Goal: Navigation & Orientation: Go to known website

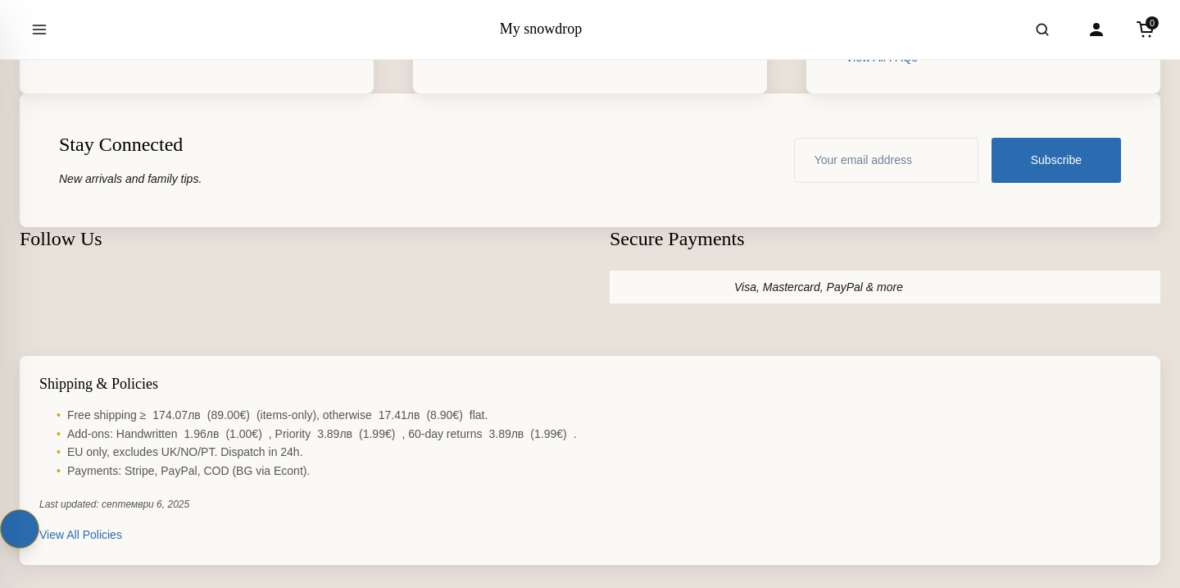
scroll to position [13013, 0]
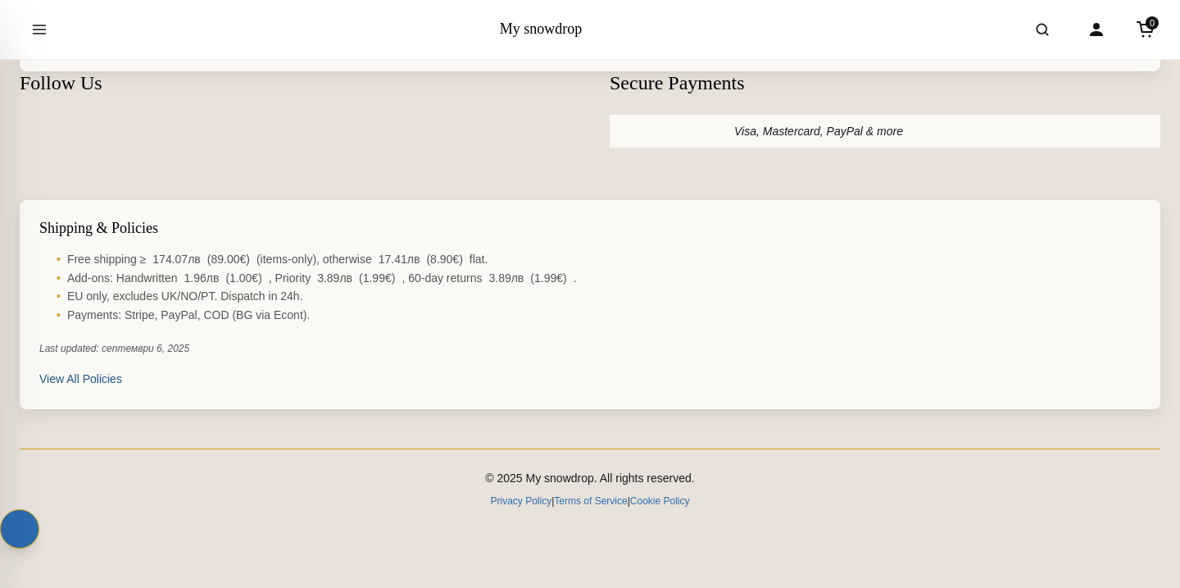
click at [70, 376] on link "View All Policies" at bounding box center [80, 379] width 83 height 18
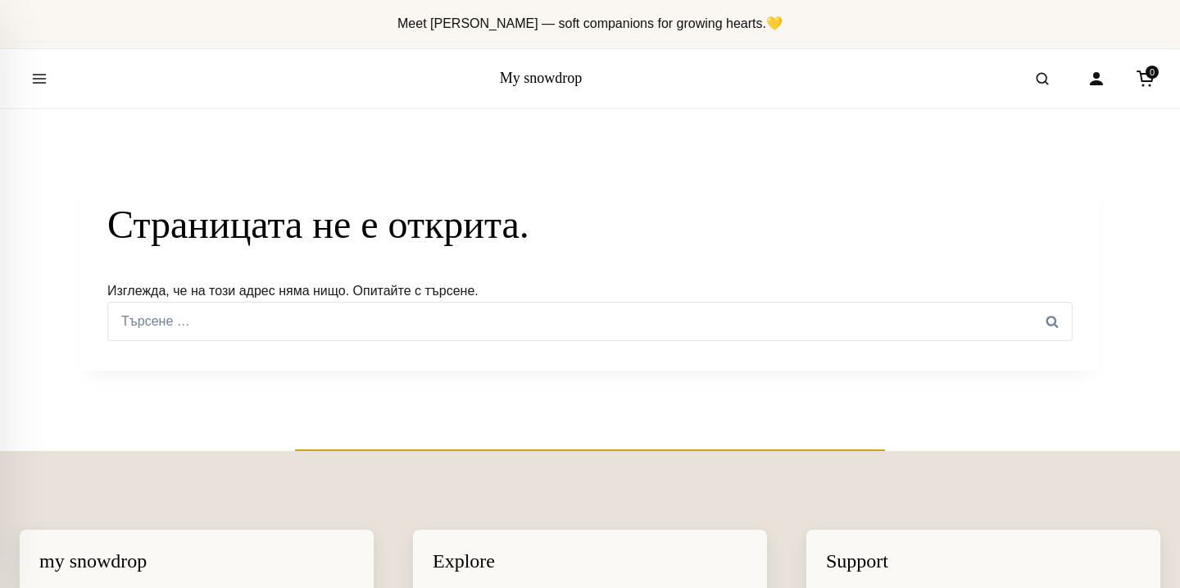
click at [508, 68] on div "My snowdrop" at bounding box center [541, 78] width 83 height 21
click at [517, 75] on link "My snowdrop" at bounding box center [541, 78] width 83 height 16
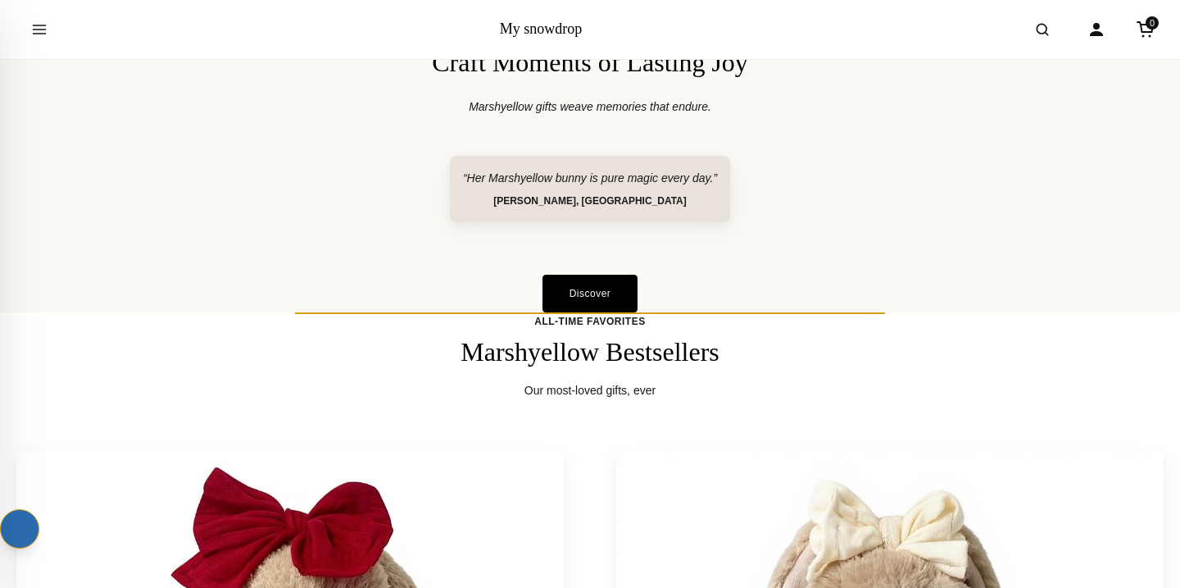
scroll to position [1104, 0]
